Goal: Task Accomplishment & Management: Use online tool/utility

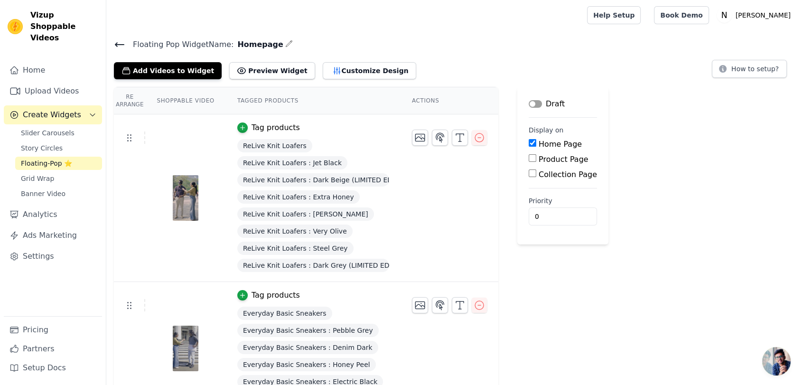
click at [47, 159] on span "Floating-Pop ⭐" at bounding box center [46, 163] width 51 height 9
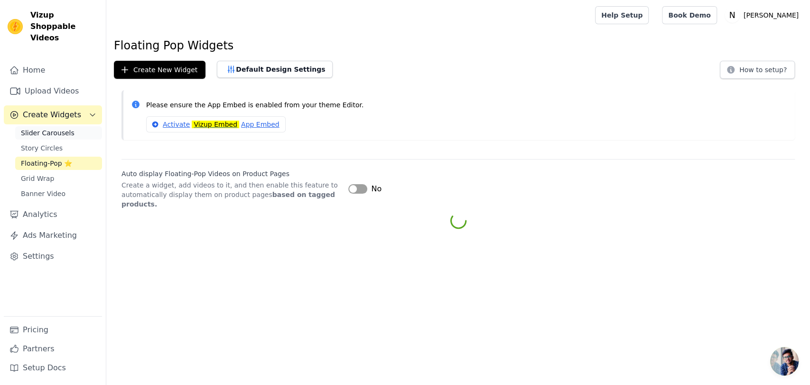
click at [43, 128] on span "Slider Carousels" at bounding box center [48, 132] width 54 height 9
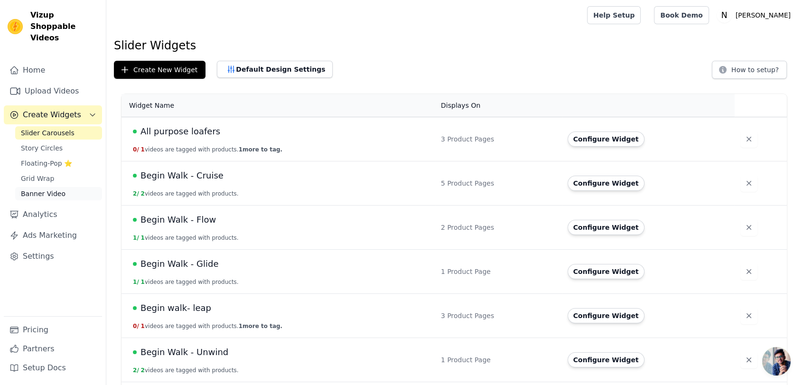
click at [58, 189] on span "Banner Video" at bounding box center [43, 193] width 45 height 9
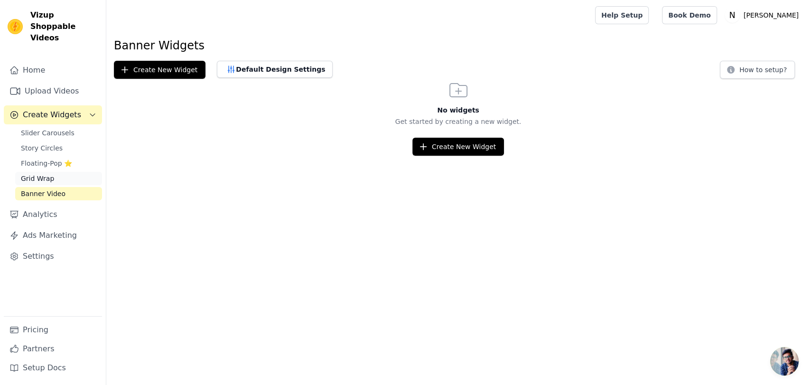
click at [33, 174] on span "Grid Wrap" at bounding box center [37, 178] width 33 height 9
click at [57, 159] on span "Floating-Pop ⭐" at bounding box center [46, 163] width 51 height 9
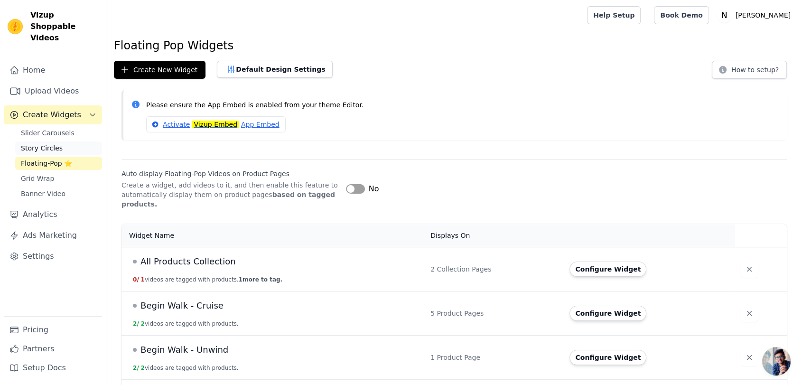
click at [42, 143] on span "Story Circles" at bounding box center [42, 147] width 42 height 9
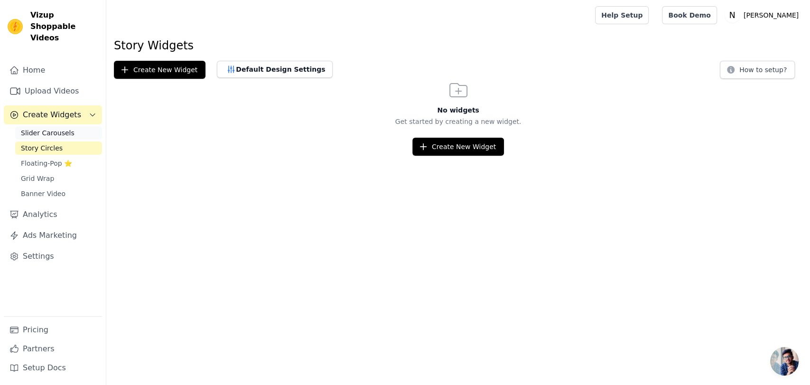
click at [58, 128] on span "Slider Carousels" at bounding box center [48, 132] width 54 height 9
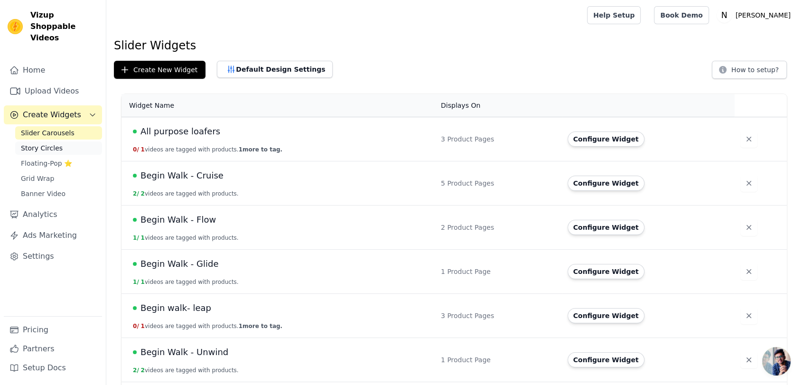
click at [53, 143] on span "Story Circles" at bounding box center [42, 147] width 42 height 9
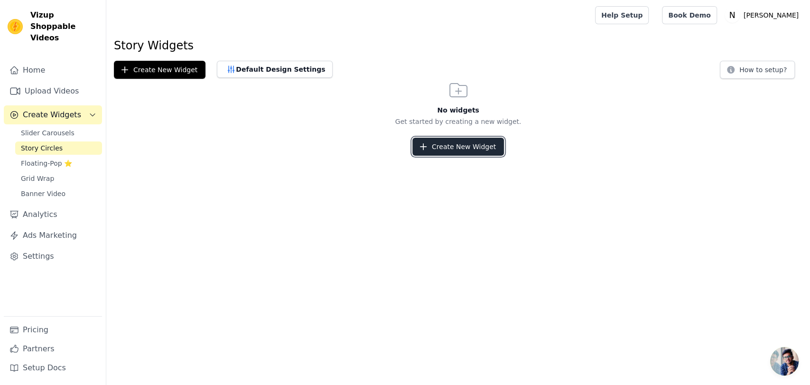
click at [438, 144] on button "Create New Widget" at bounding box center [459, 147] width 92 height 18
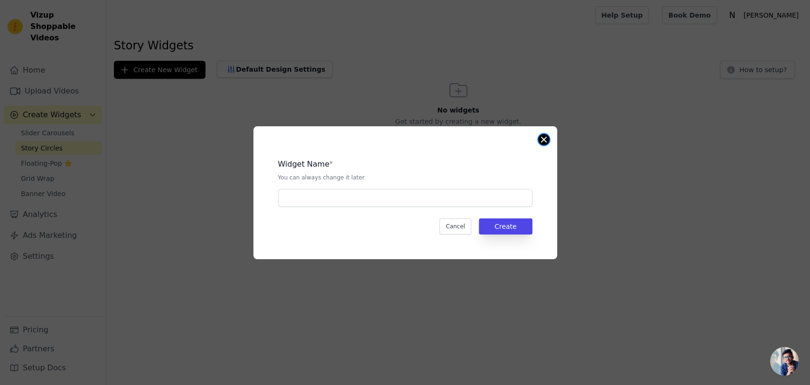
click at [541, 138] on button "Close modal" at bounding box center [543, 139] width 11 height 11
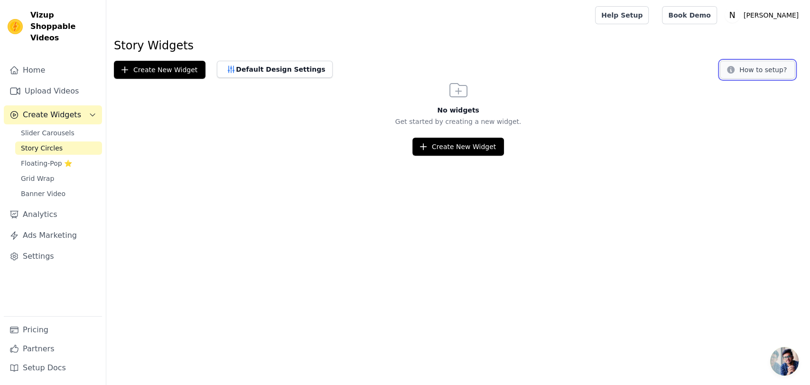
click at [744, 68] on button "How to setup?" at bounding box center [757, 70] width 75 height 18
click at [50, 128] on span "Slider Carousels" at bounding box center [48, 132] width 54 height 9
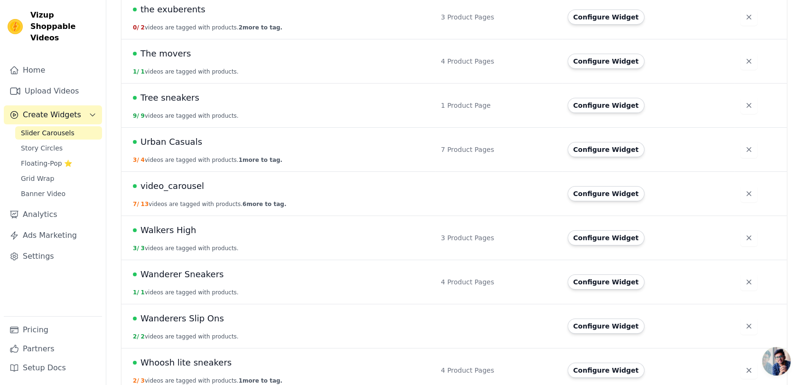
scroll to position [2506, 0]
click at [596, 186] on button "Configure Widget" at bounding box center [606, 193] width 77 height 15
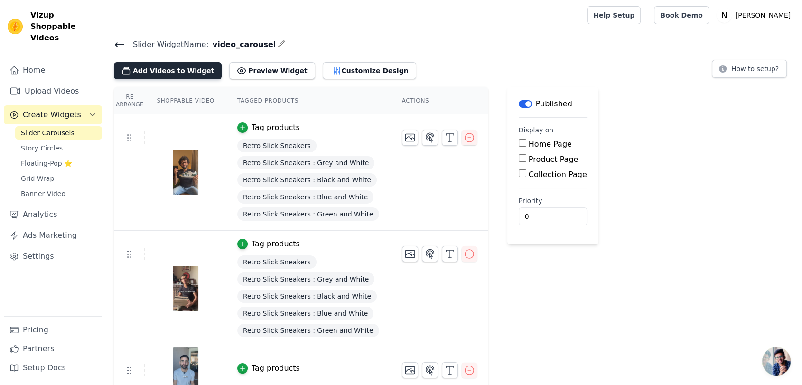
click at [190, 68] on button "Add Videos to Widget" at bounding box center [168, 70] width 108 height 17
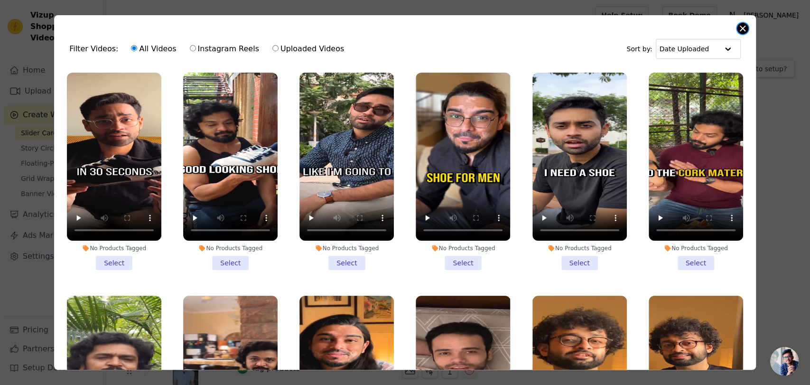
click at [741, 27] on button "Close modal" at bounding box center [742, 28] width 11 height 11
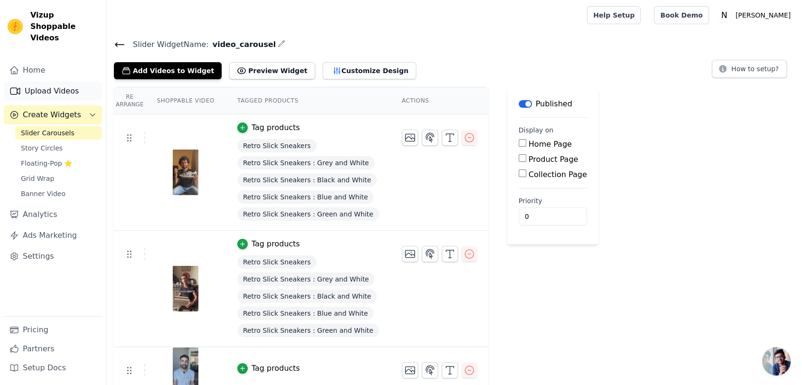
click at [71, 82] on link "Upload Videos" at bounding box center [53, 91] width 98 height 19
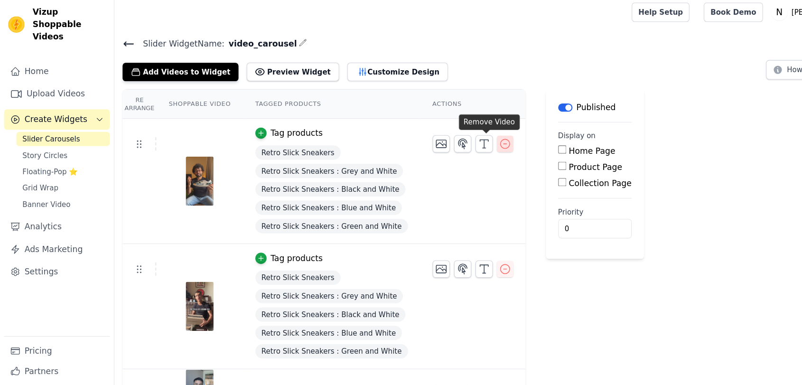
click at [465, 141] on icon "button" at bounding box center [469, 137] width 9 height 9
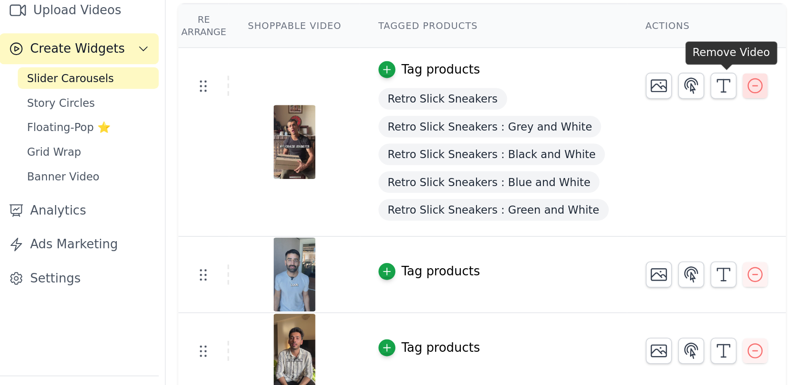
click at [464, 136] on icon "button" at bounding box center [469, 137] width 11 height 11
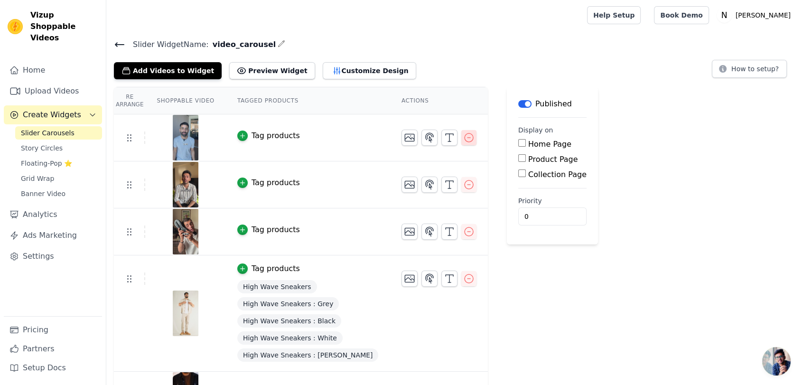
click at [463, 133] on icon "button" at bounding box center [468, 137] width 11 height 11
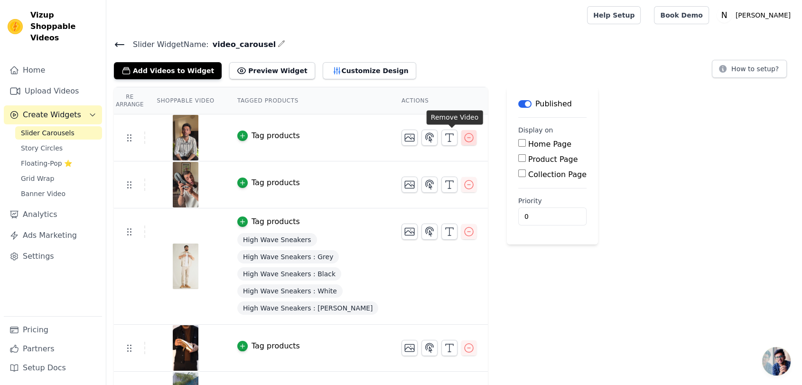
click at [463, 136] on icon "button" at bounding box center [468, 137] width 11 height 11
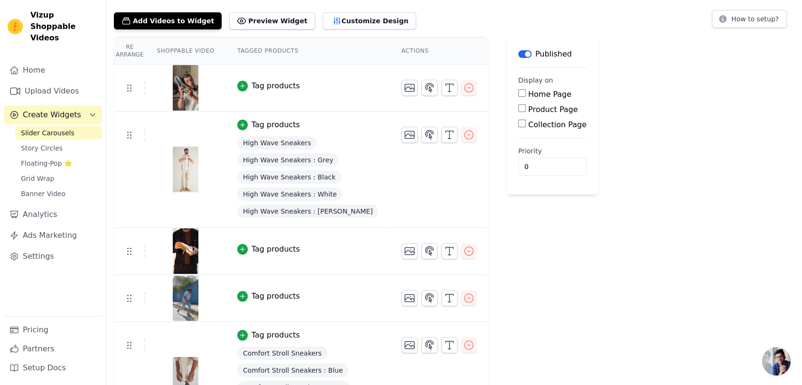
scroll to position [53, 0]
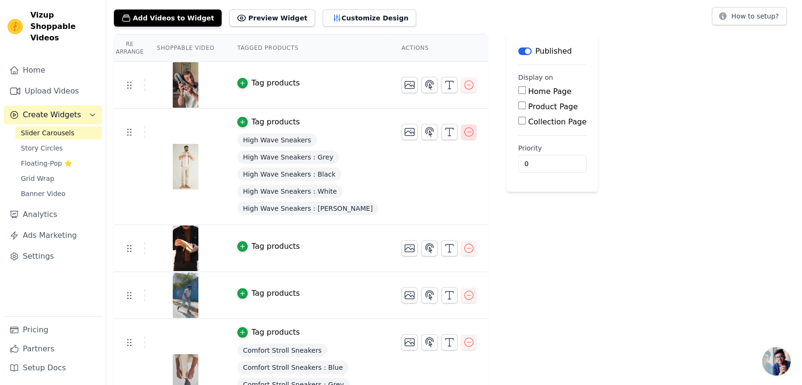
click at [463, 132] on icon "button" at bounding box center [468, 131] width 11 height 11
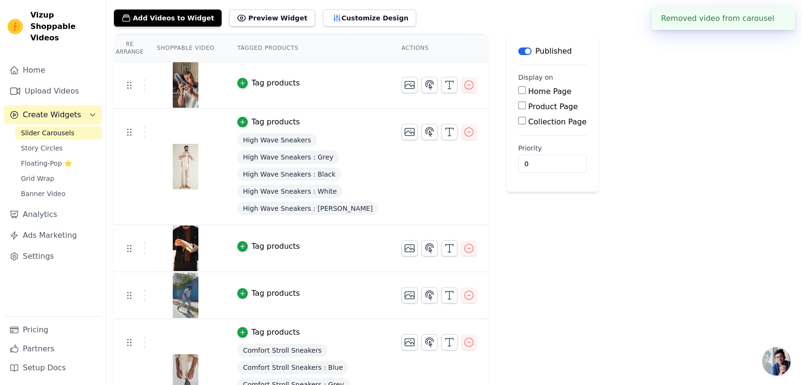
scroll to position [0, 0]
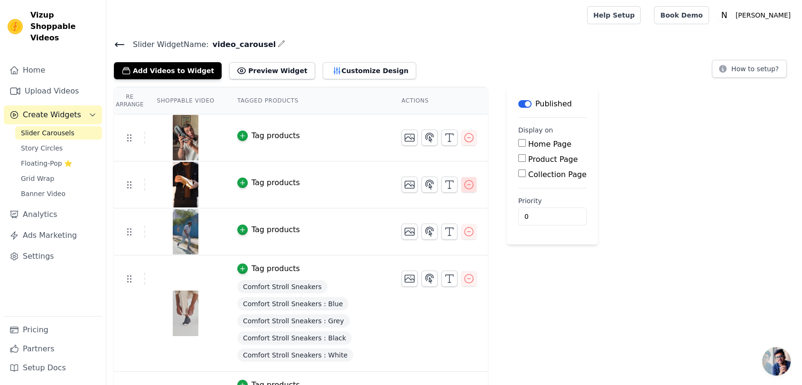
click at [463, 180] on icon "button" at bounding box center [468, 184] width 11 height 11
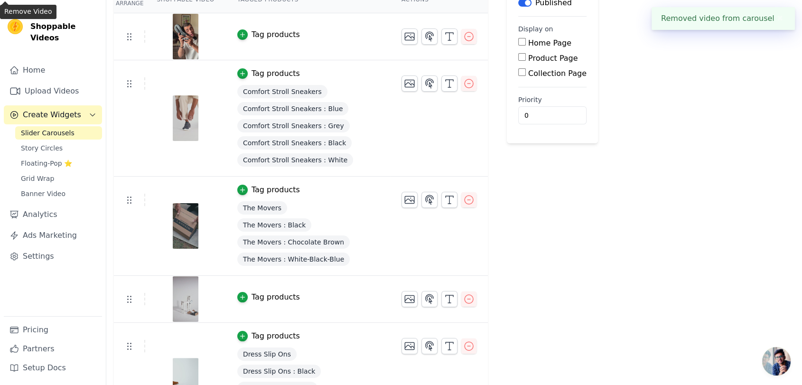
scroll to position [105, 0]
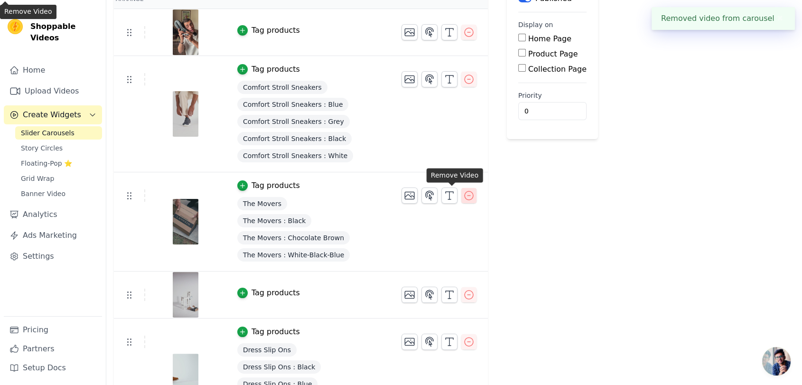
click at [463, 192] on icon "button" at bounding box center [468, 195] width 11 height 11
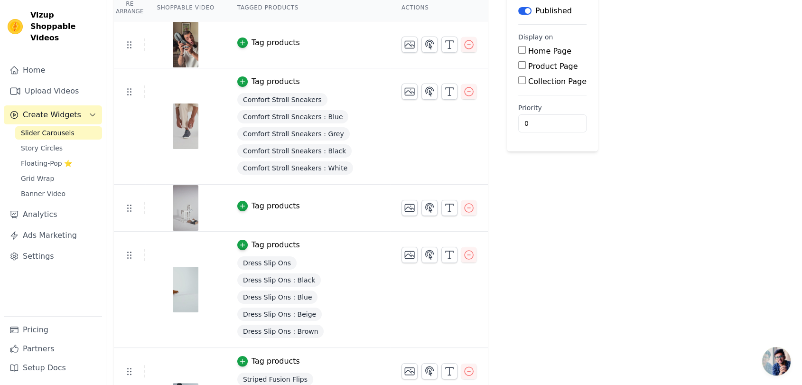
scroll to position [0, 0]
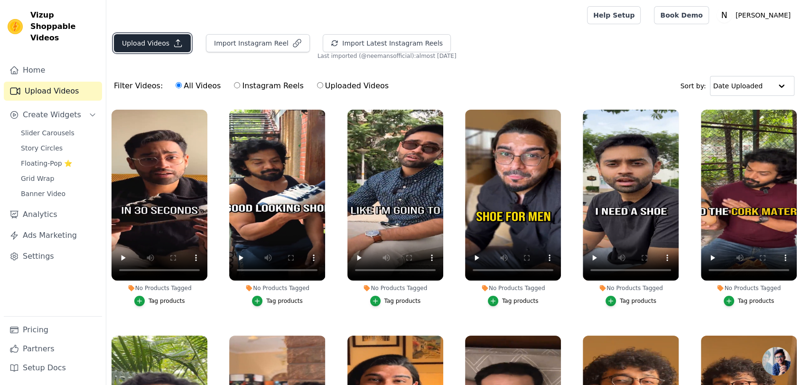
click at [140, 43] on button "Upload Videos" at bounding box center [152, 43] width 77 height 18
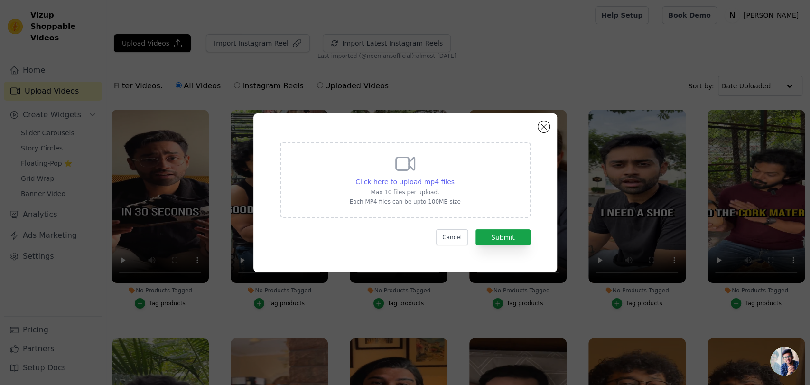
click at [366, 183] on span "Click here to upload mp4 files" at bounding box center [405, 182] width 99 height 8
click at [454, 177] on input "Click here to upload mp4 files Max 10 files per upload. Each MP4 files can be u…" at bounding box center [454, 177] width 0 height 0
type input "C:\fakepath\Film 1 Vertical(2).mp4"
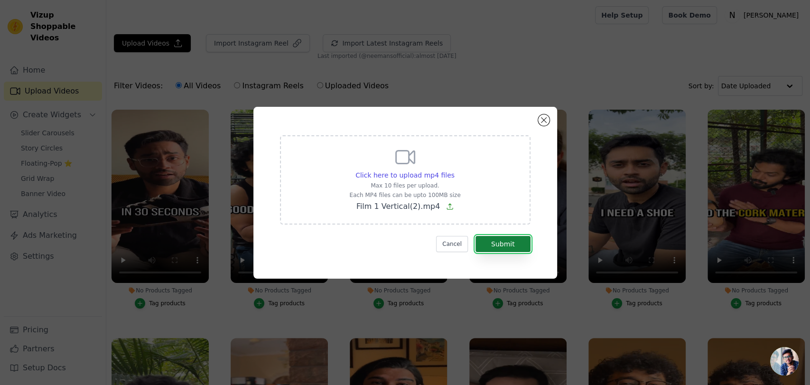
click at [503, 249] on button "Submit" at bounding box center [503, 244] width 55 height 16
